Goal: Task Accomplishment & Management: Manage account settings

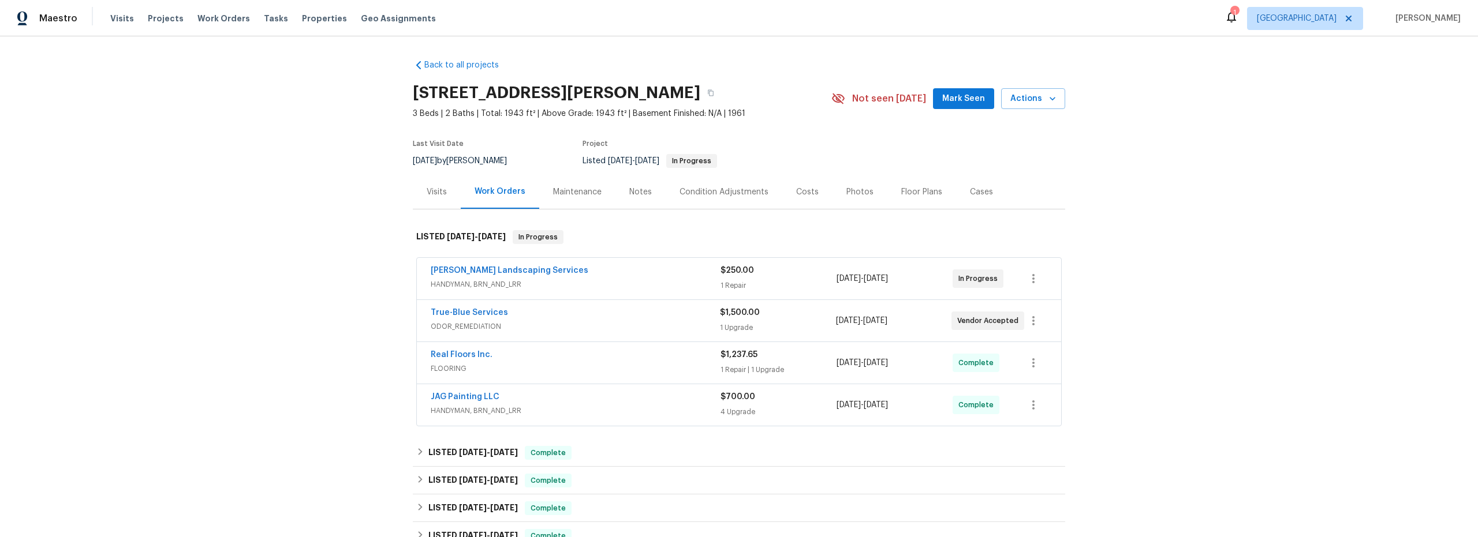
click at [620, 361] on div "Real Floors Inc." at bounding box center [576, 356] width 290 height 14
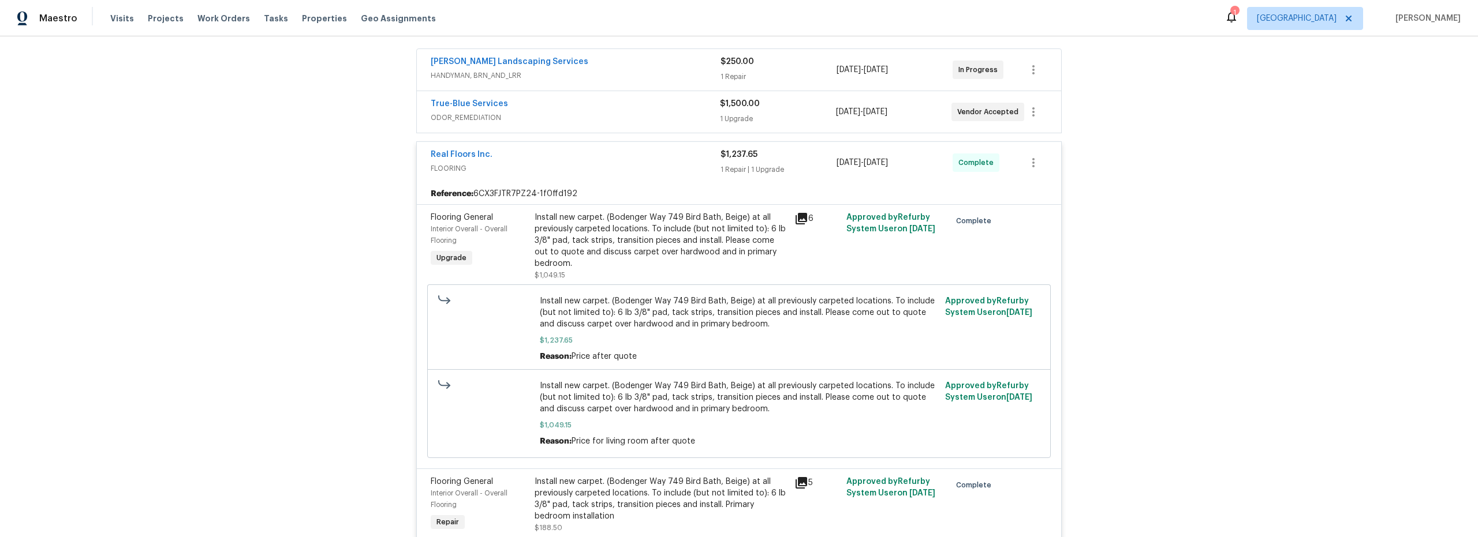
scroll to position [208, 0]
click at [468, 157] on link "Real Floors Inc." at bounding box center [462, 155] width 62 height 8
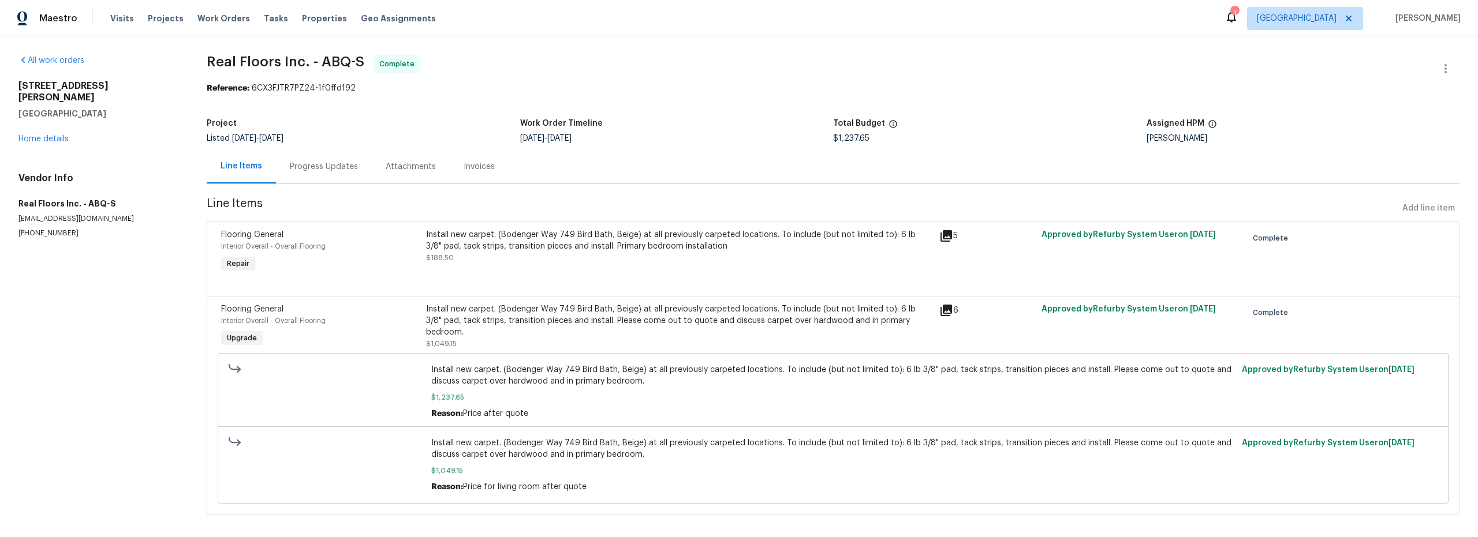
click at [331, 169] on div "Progress Updates" at bounding box center [324, 167] width 68 height 12
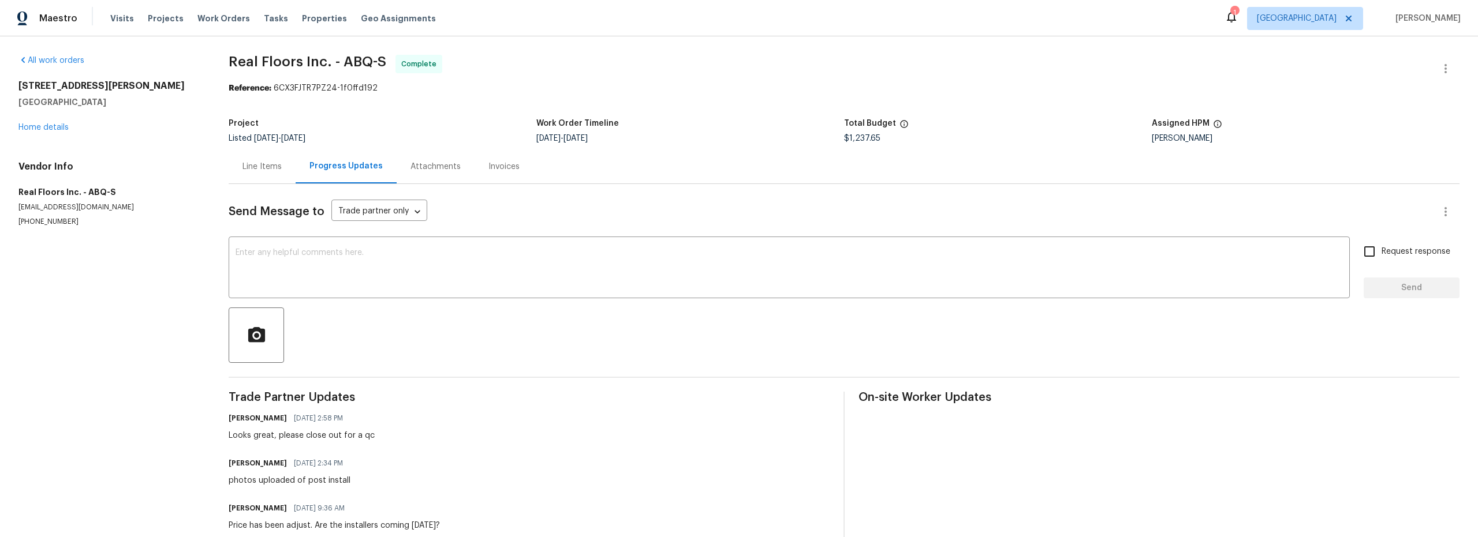
click at [259, 165] on div "Line Items" at bounding box center [261, 167] width 39 height 12
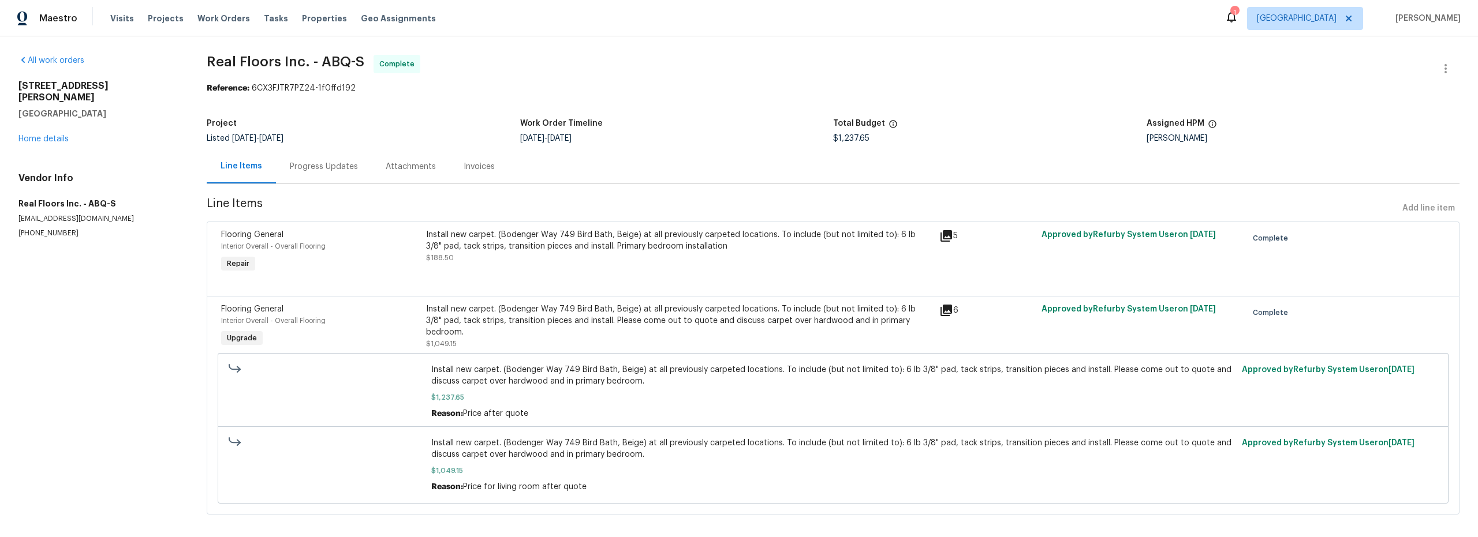
click at [687, 274] on div "Install new carpet. (Bodenger Way 749 Bird Bath, Beige) at all previously carpe…" at bounding box center [679, 252] width 513 height 53
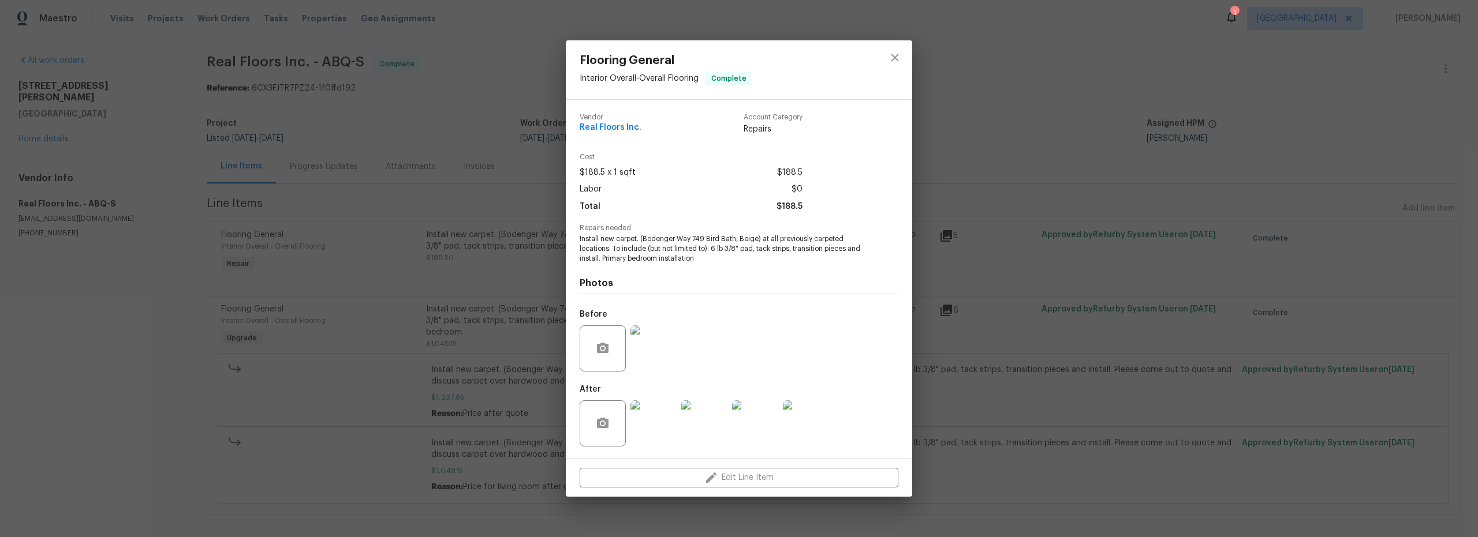
click at [662, 360] on img at bounding box center [653, 349] width 46 height 46
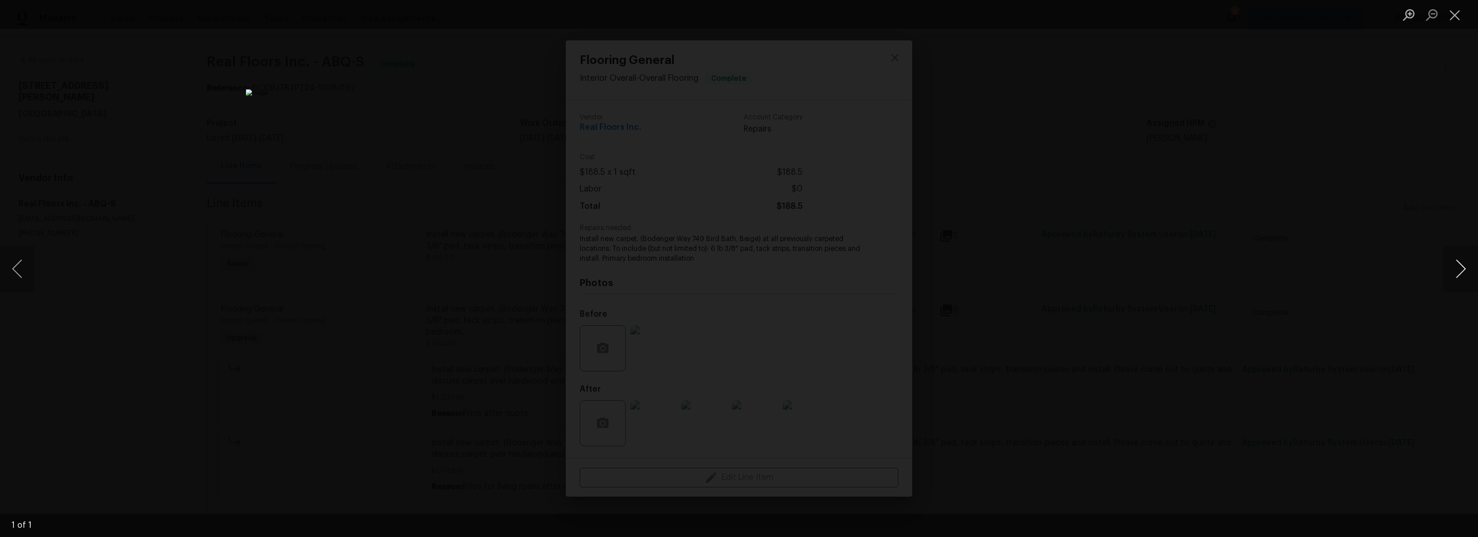
click at [1462, 272] on button "Next image" at bounding box center [1460, 269] width 35 height 46
click at [1456, 23] on button "Close lightbox" at bounding box center [1454, 15] width 23 height 20
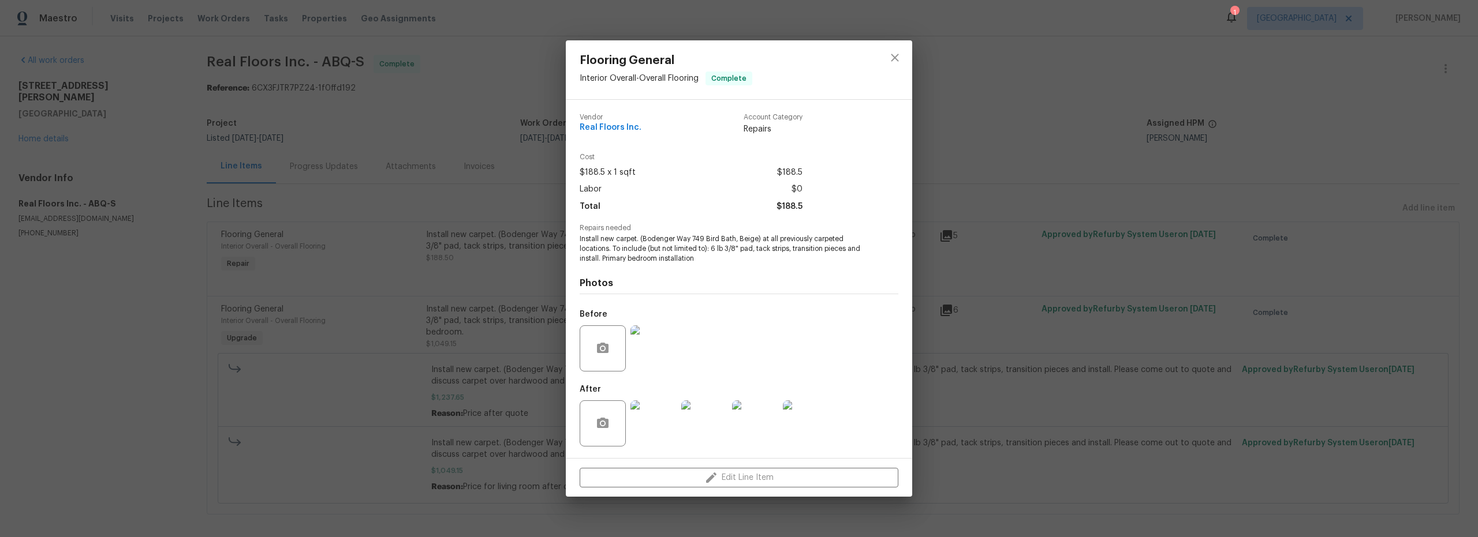
click at [636, 419] on img at bounding box center [653, 424] width 46 height 46
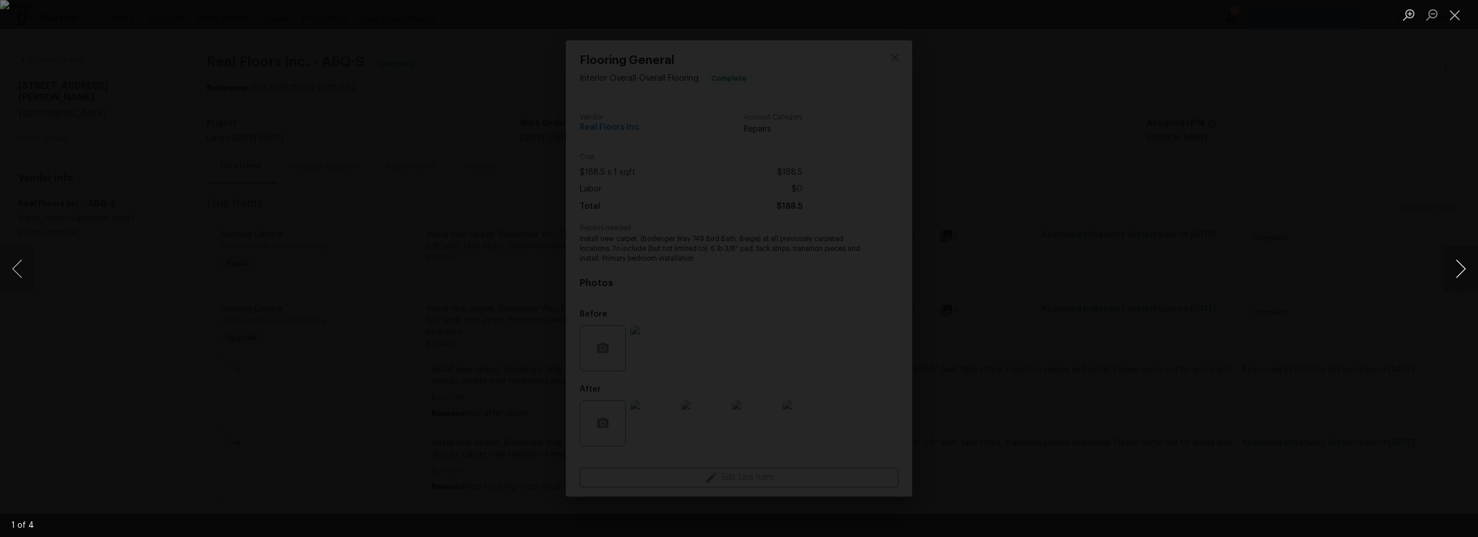
click at [1460, 267] on button "Next image" at bounding box center [1460, 269] width 35 height 46
click at [700, 189] on img "Lightbox" at bounding box center [739, 268] width 1478 height 537
click at [713, 207] on img "Lightbox" at bounding box center [778, 349] width 2969 height 1079
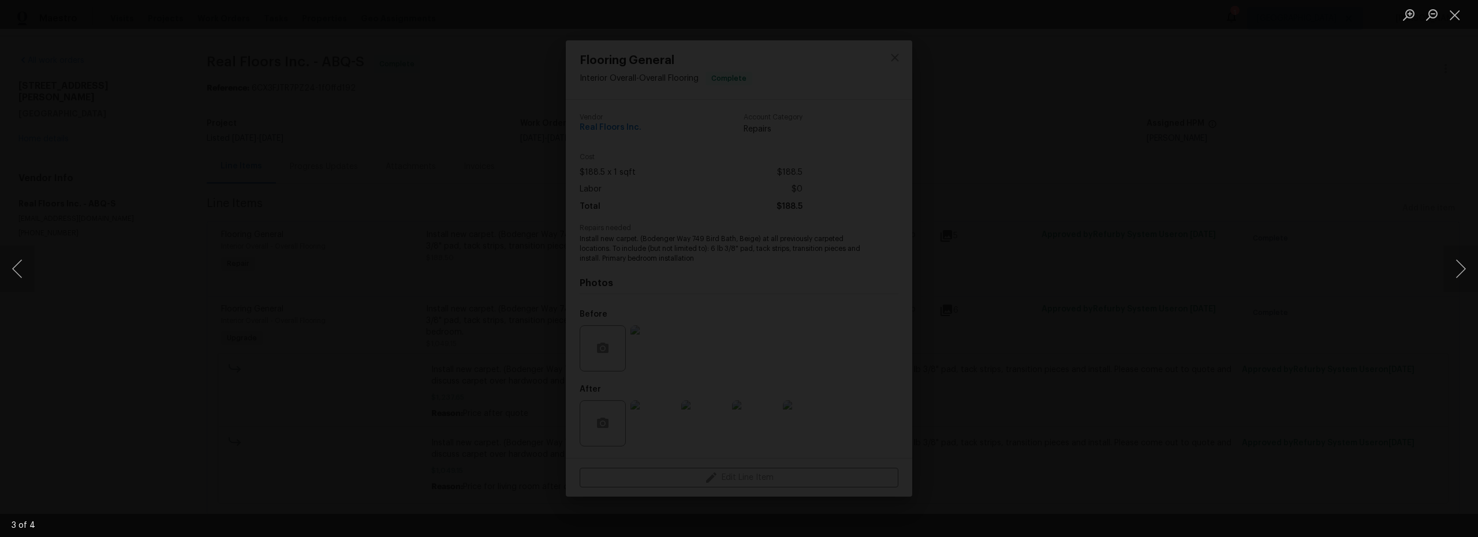
click at [713, 207] on img "Lightbox" at bounding box center [778, 349] width 2969 height 1079
click at [1459, 265] on button "Next image" at bounding box center [1460, 269] width 35 height 46
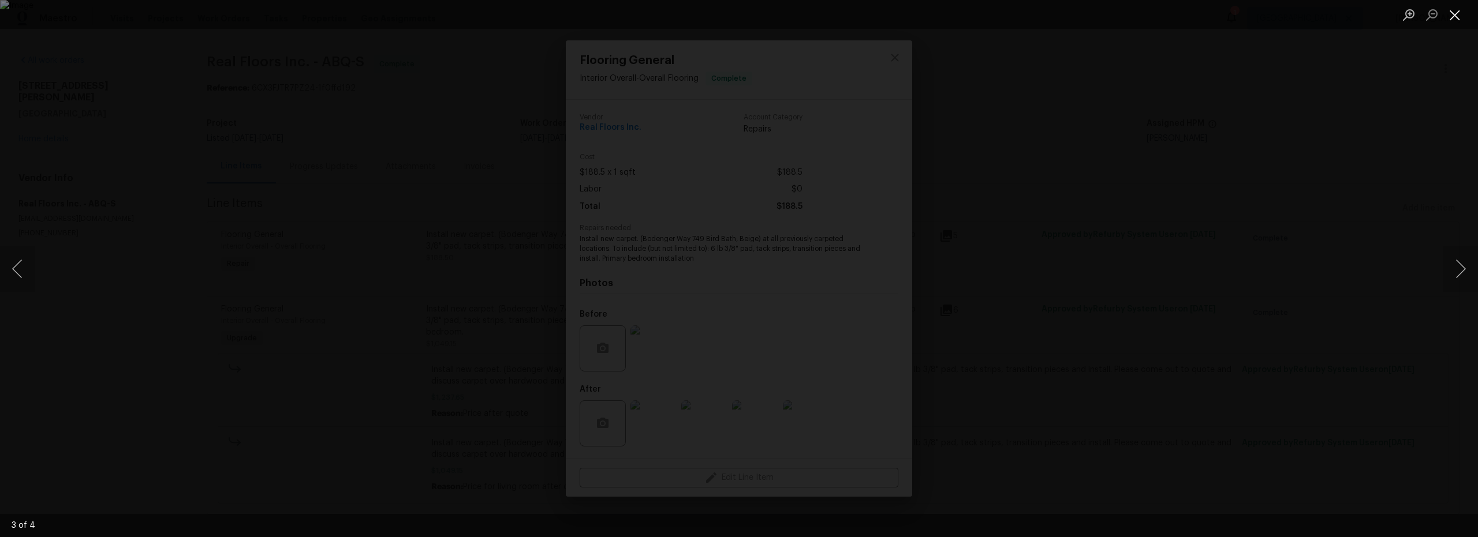
click at [1456, 20] on button "Close lightbox" at bounding box center [1454, 15] width 23 height 20
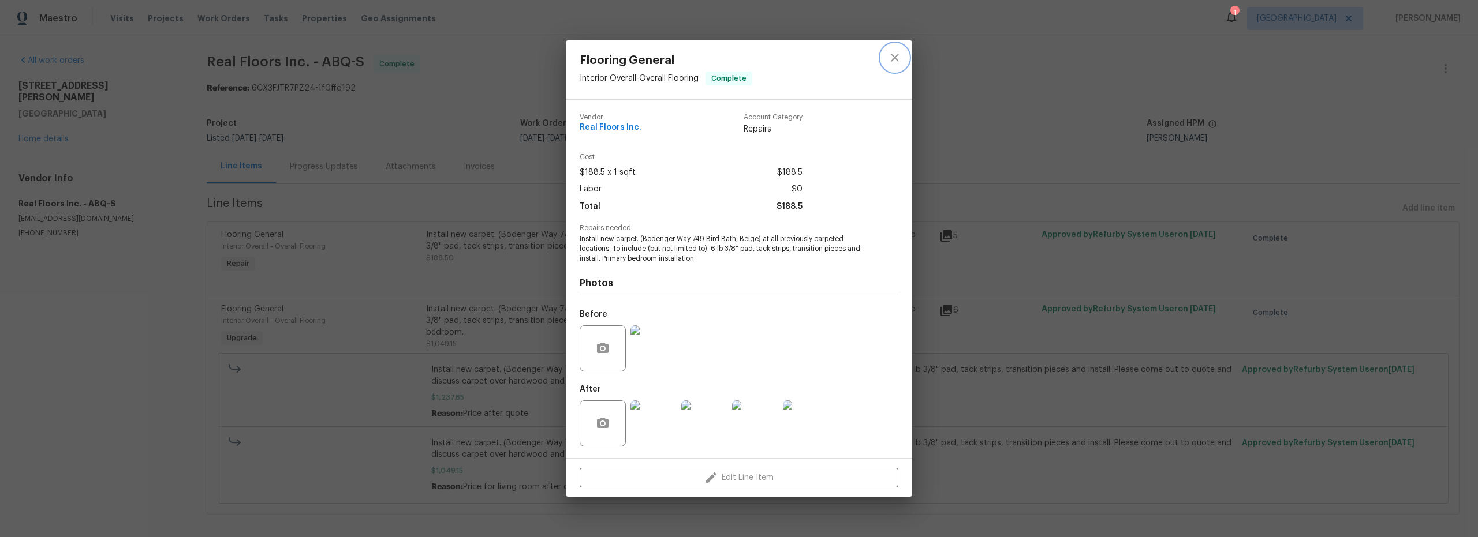
click at [893, 57] on icon "close" at bounding box center [895, 58] width 8 height 8
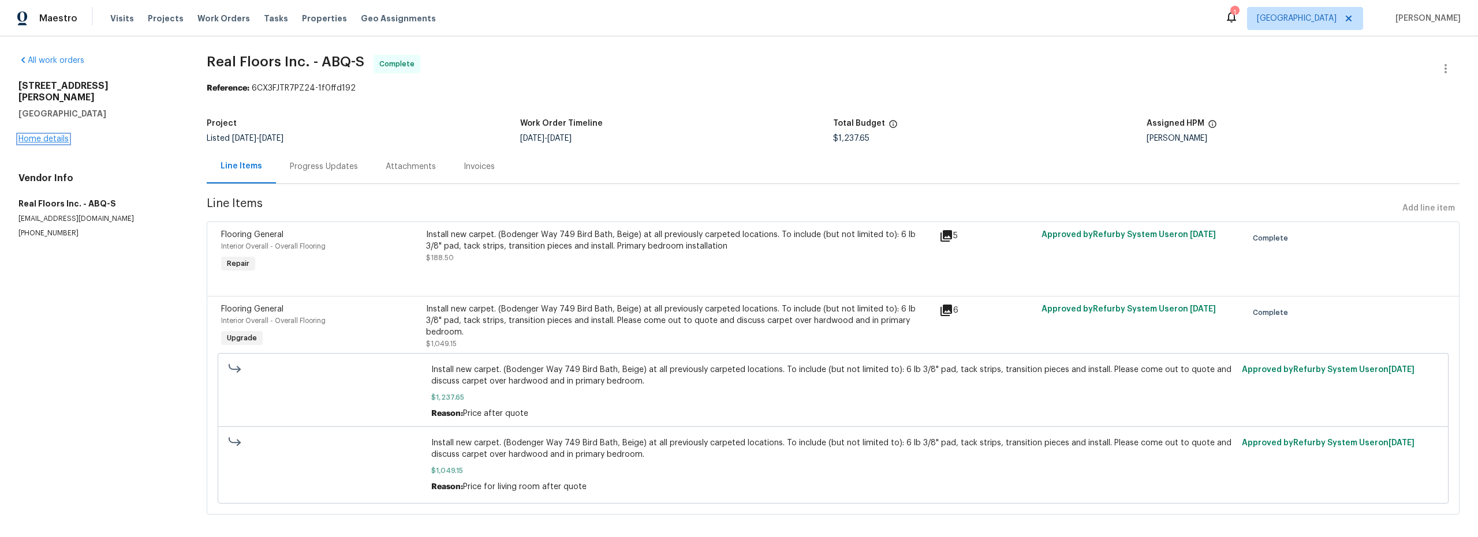
click at [35, 135] on link "Home details" at bounding box center [43, 139] width 50 height 8
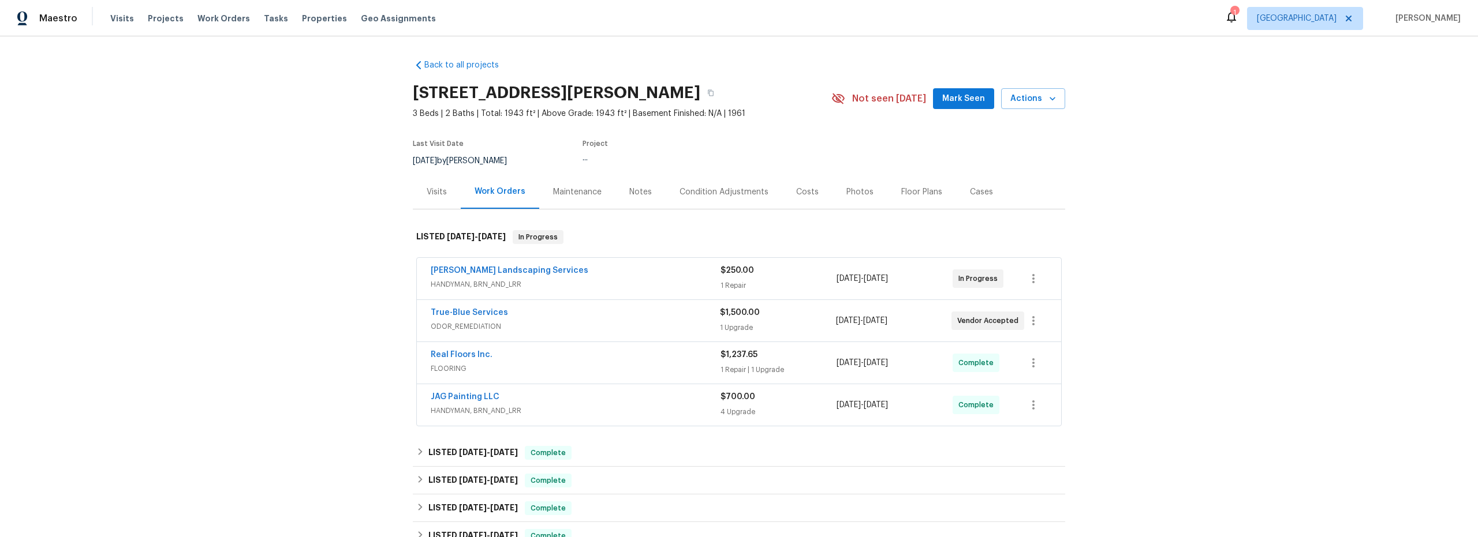
click at [649, 283] on span "HANDYMAN, BRN_AND_LRR" at bounding box center [576, 285] width 290 height 12
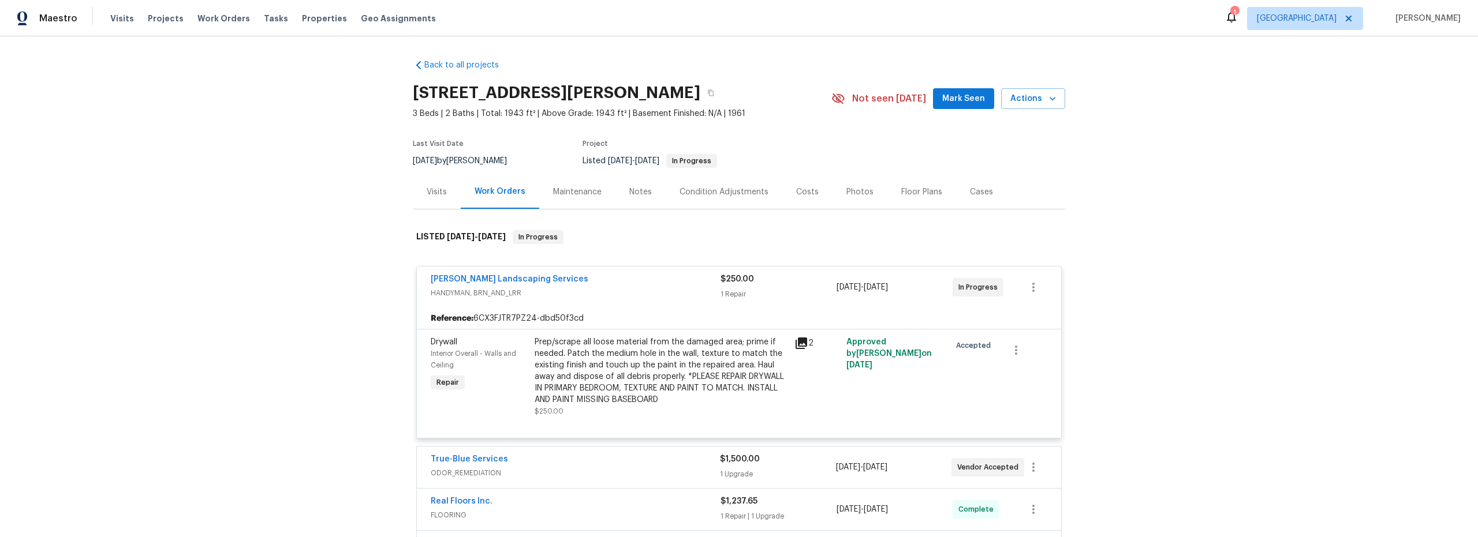
click at [298, 352] on div "Back to all projects 7001 Edwina Ave NE, Albuquerque, NM 87110 3 Beds | 2 Baths…" at bounding box center [739, 286] width 1478 height 501
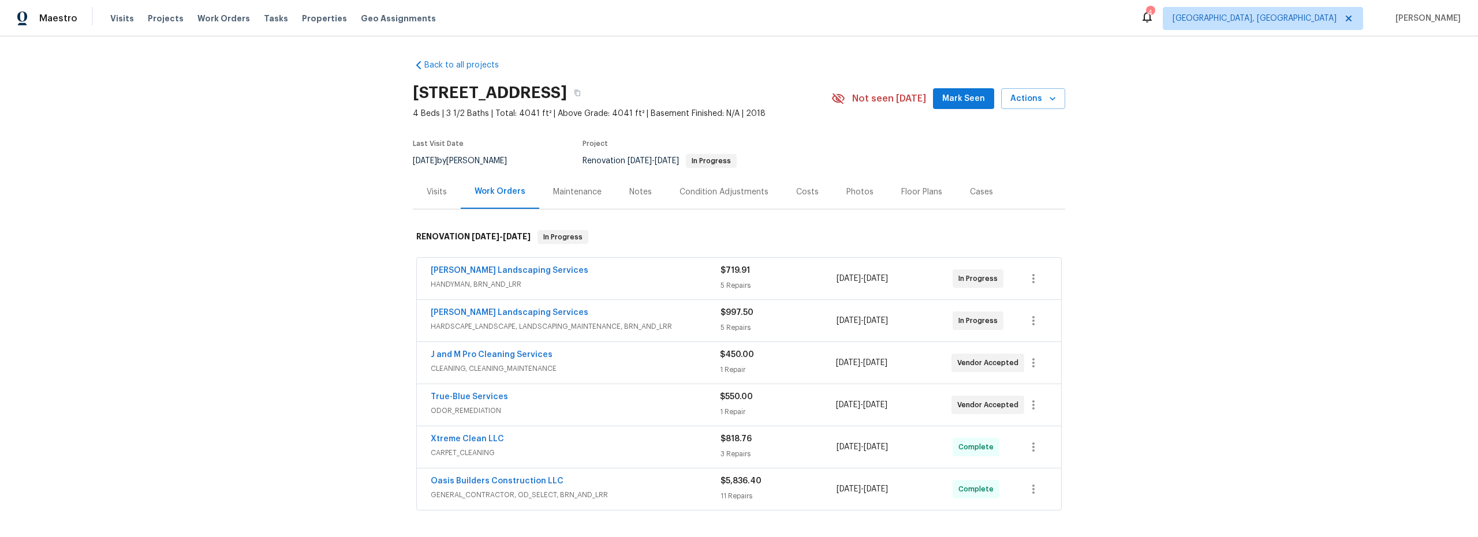
click at [809, 192] on div "Costs" at bounding box center [807, 192] width 50 height 34
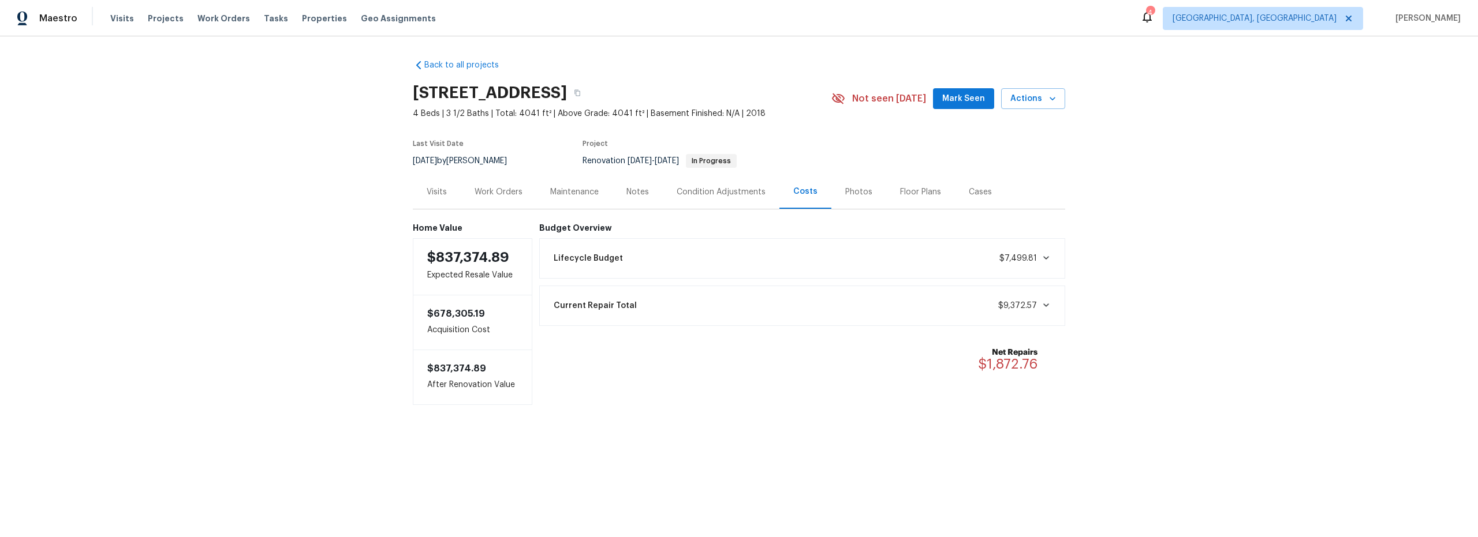
click at [501, 190] on div "Work Orders" at bounding box center [498, 192] width 48 height 12
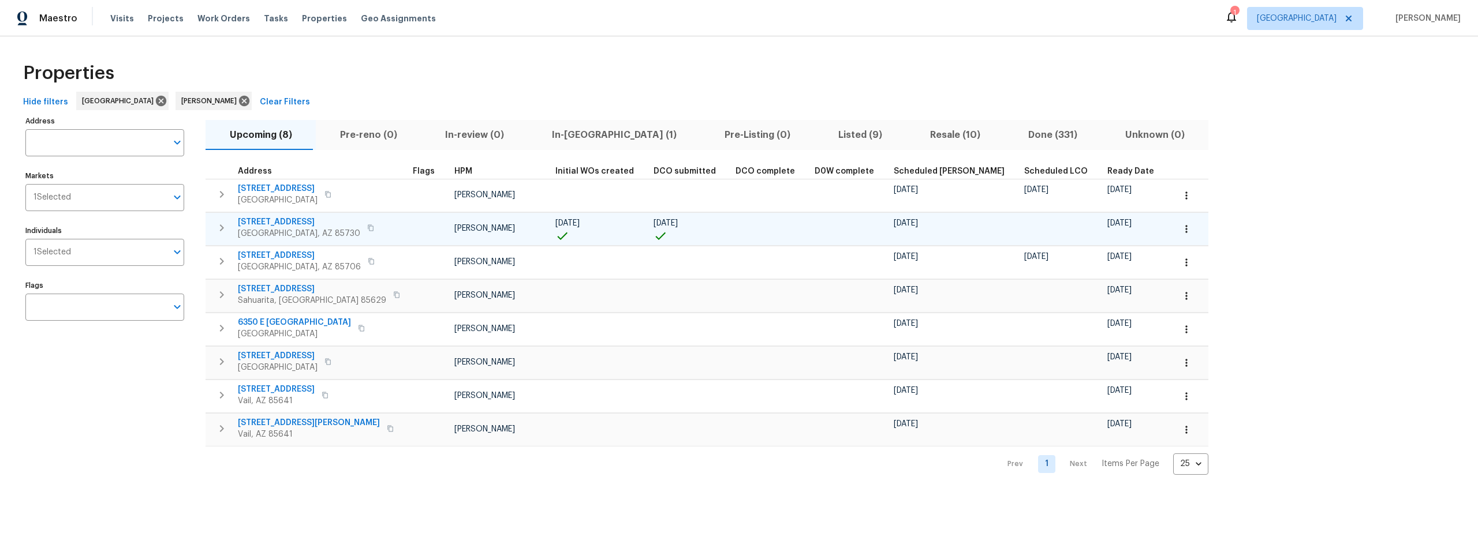
click at [1180, 233] on icon "button" at bounding box center [1186, 229] width 12 height 12
click at [1060, 332] on p "Admin: Closing" at bounding box center [1052, 332] width 57 height 12
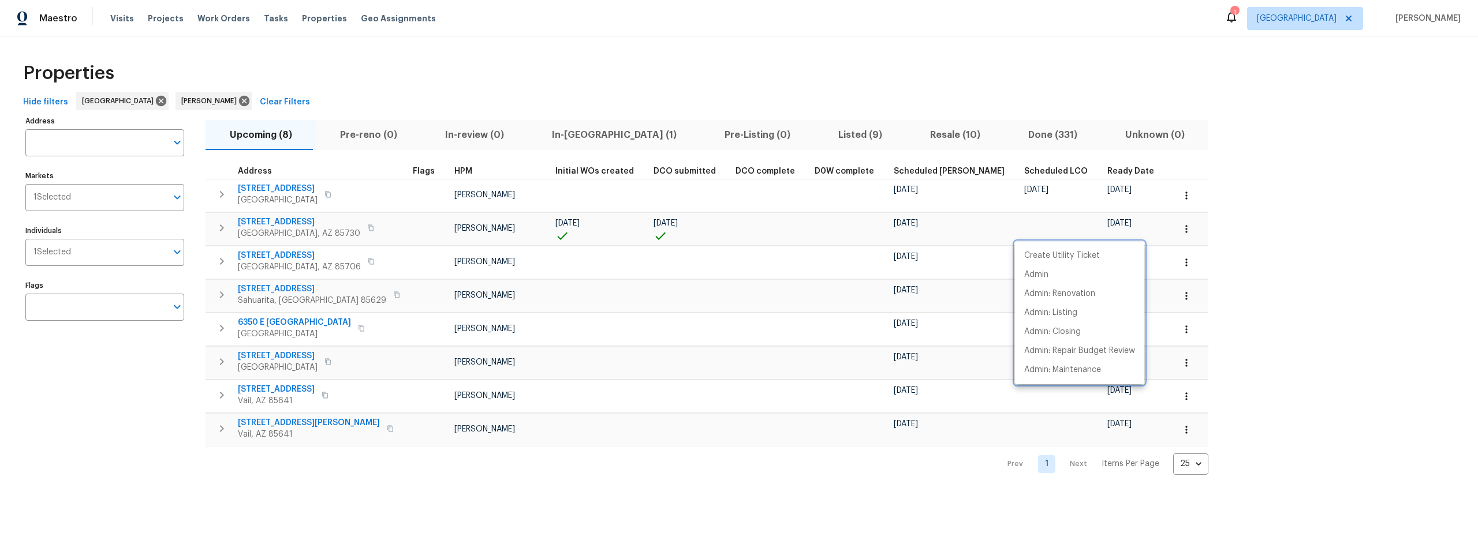
click at [898, 235] on div at bounding box center [739, 268] width 1478 height 537
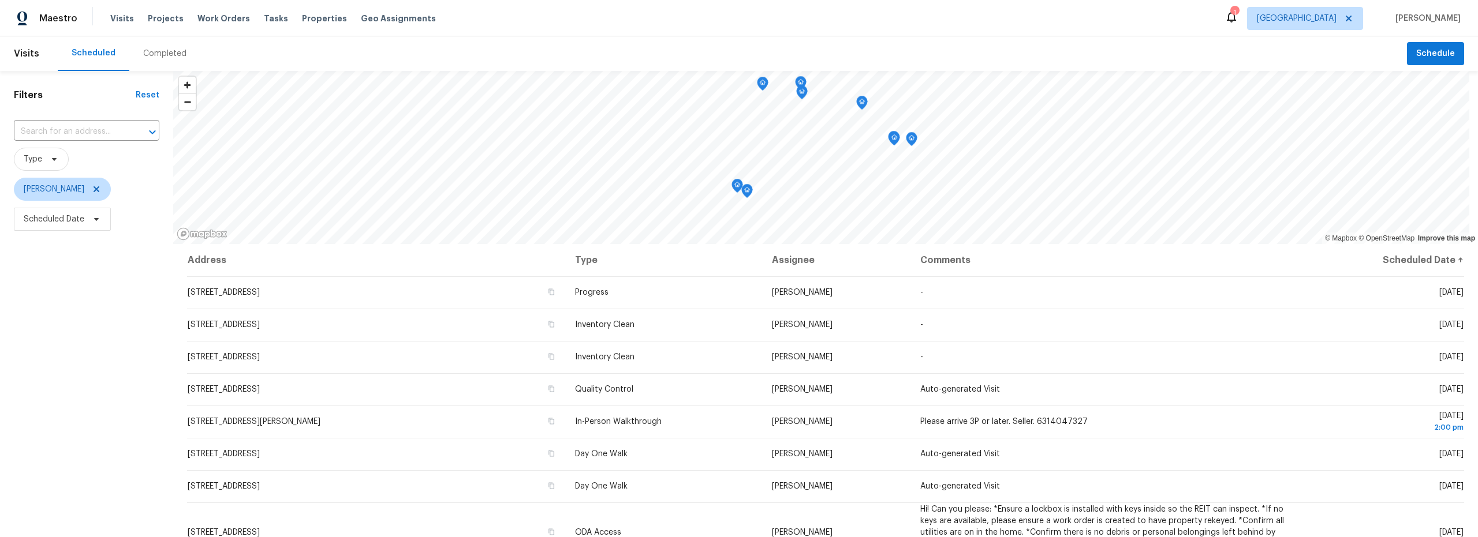
scroll to position [145, 0]
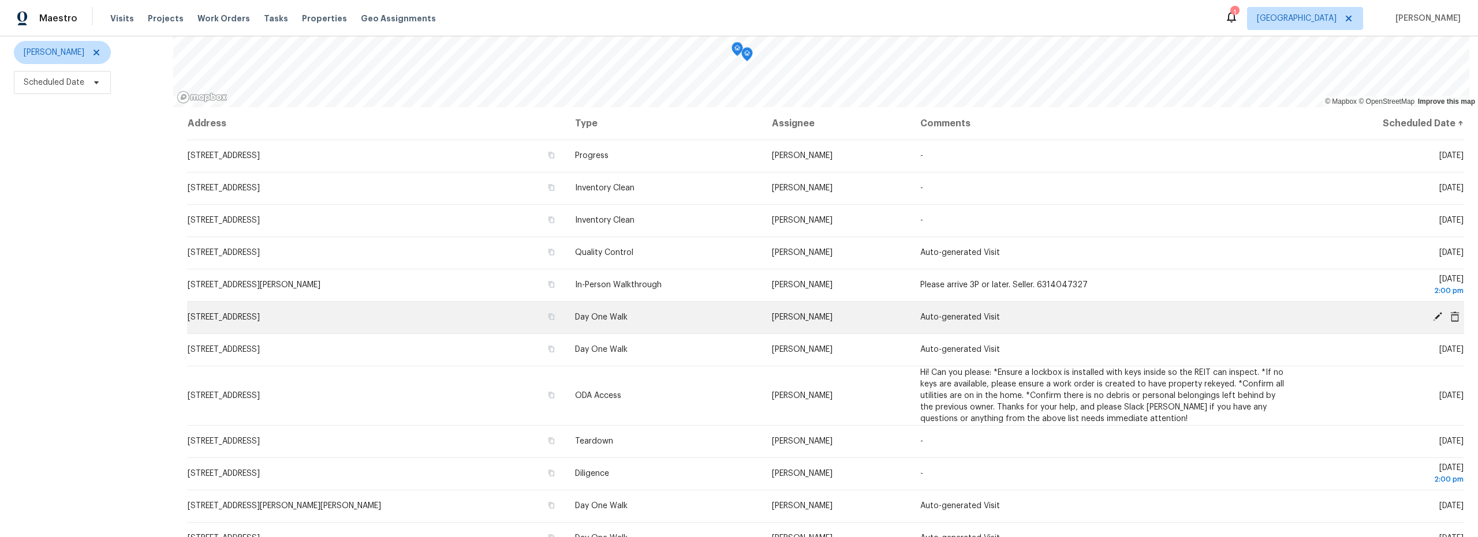
click at [1433, 312] on icon at bounding box center [1437, 316] width 9 height 9
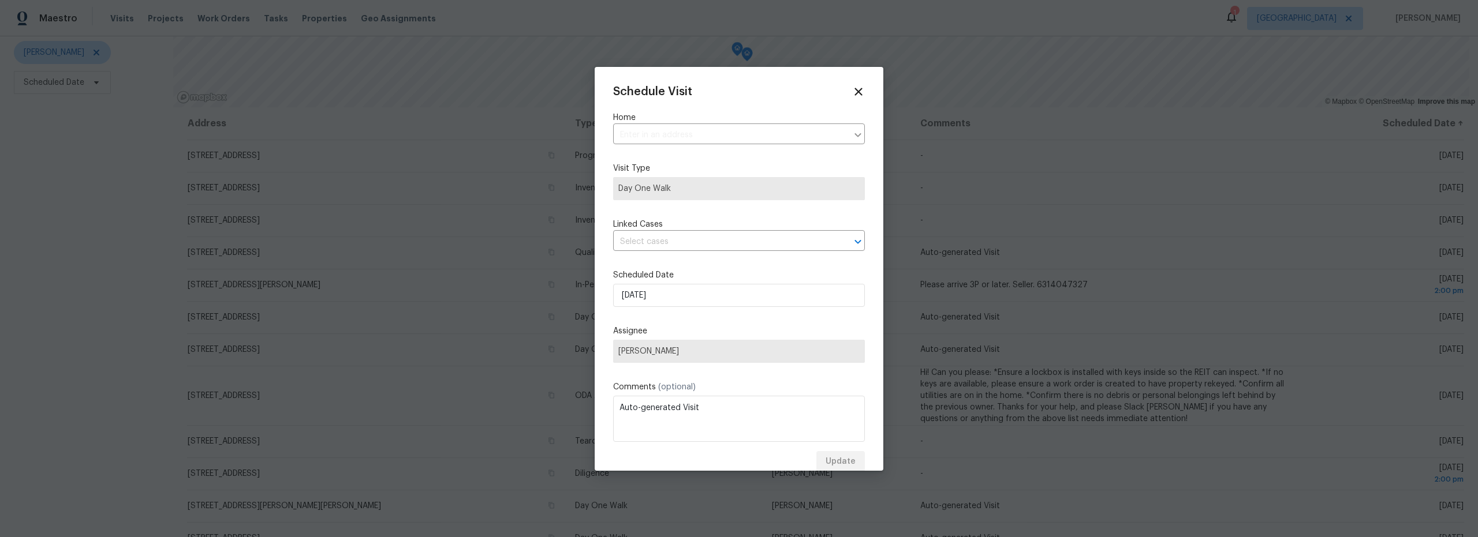
type input "[STREET_ADDRESS]"
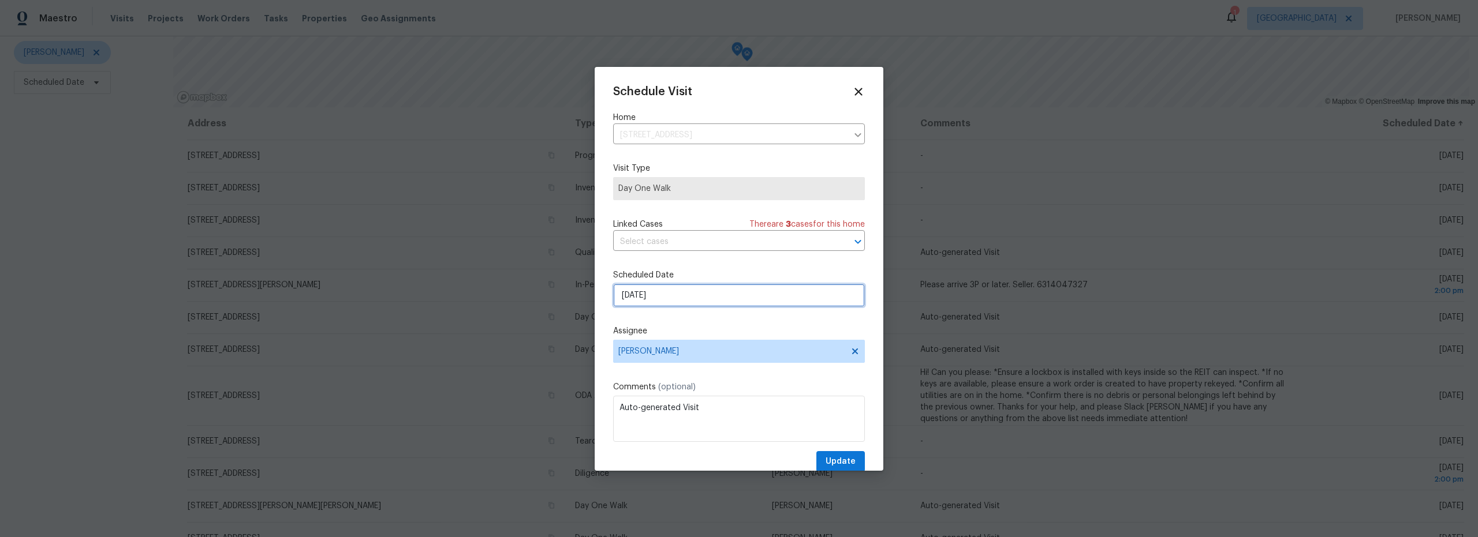
click at [720, 298] on input "[DATE]" at bounding box center [739, 295] width 252 height 23
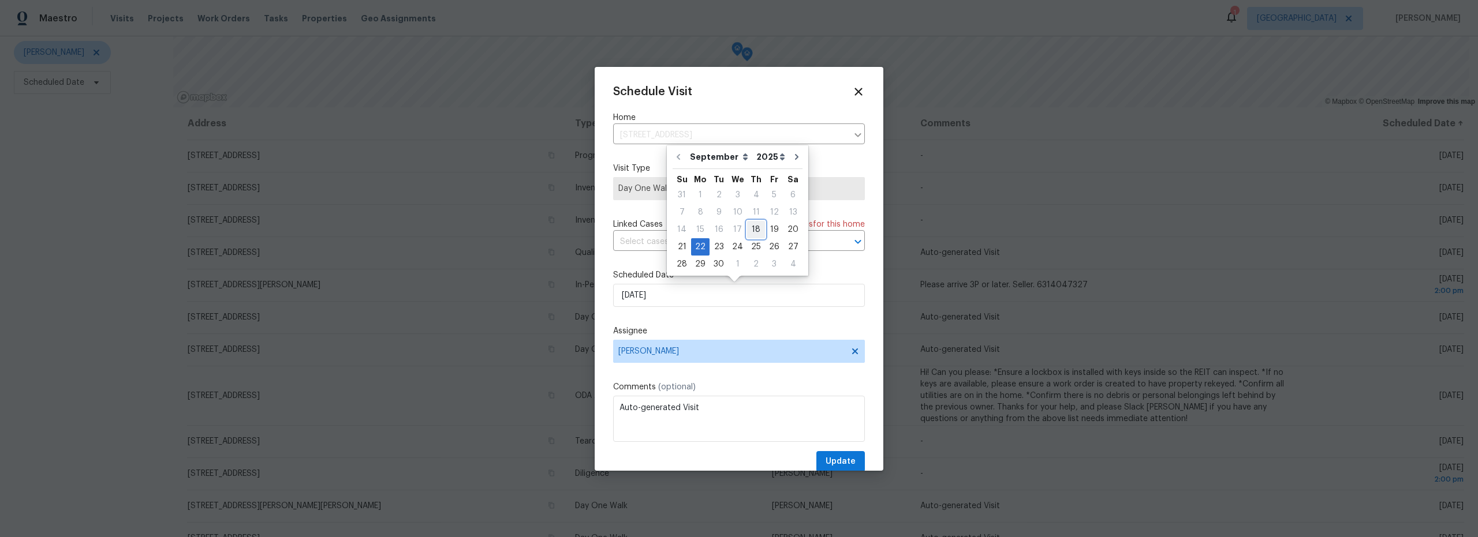
click at [757, 233] on div "18" at bounding box center [756, 230] width 18 height 16
type input "[DATE]"
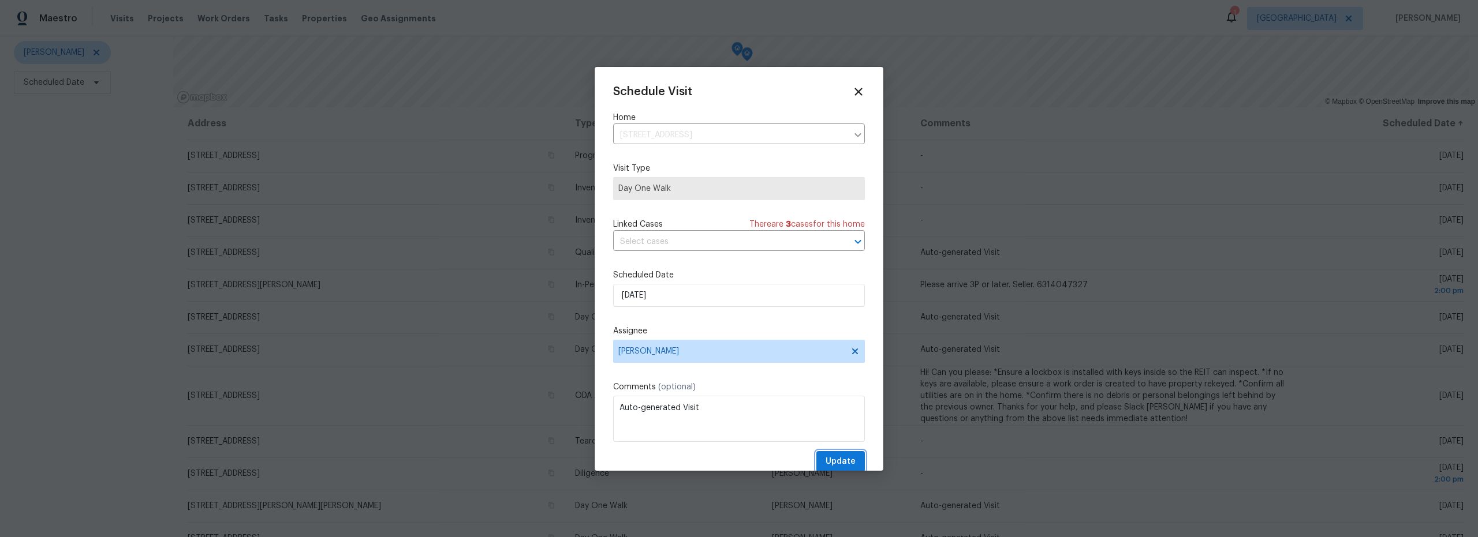
click at [841, 457] on span "Update" at bounding box center [840, 462] width 30 height 14
